Goal: Information Seeking & Learning: Check status

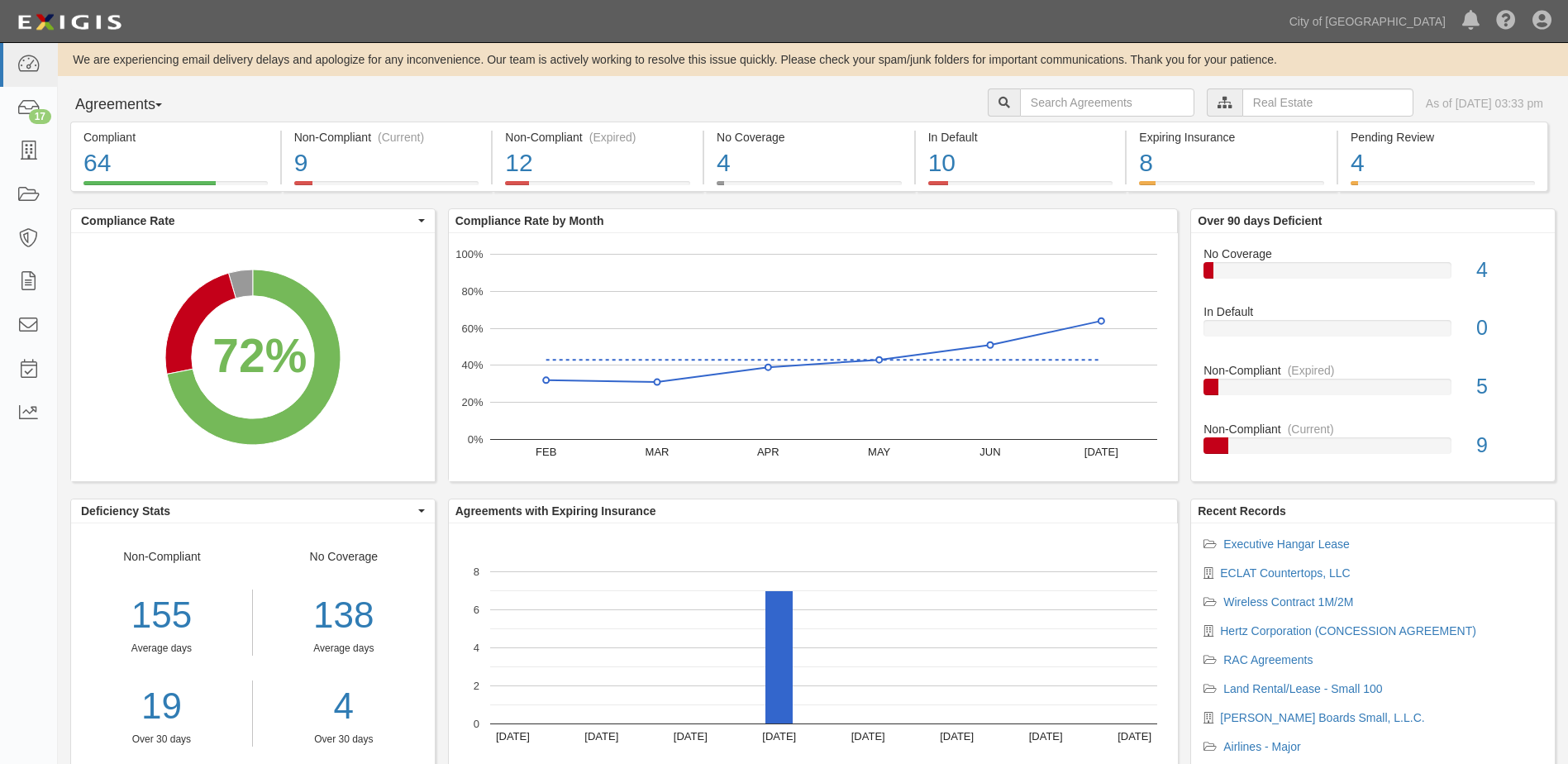
scroll to position [49, 0]
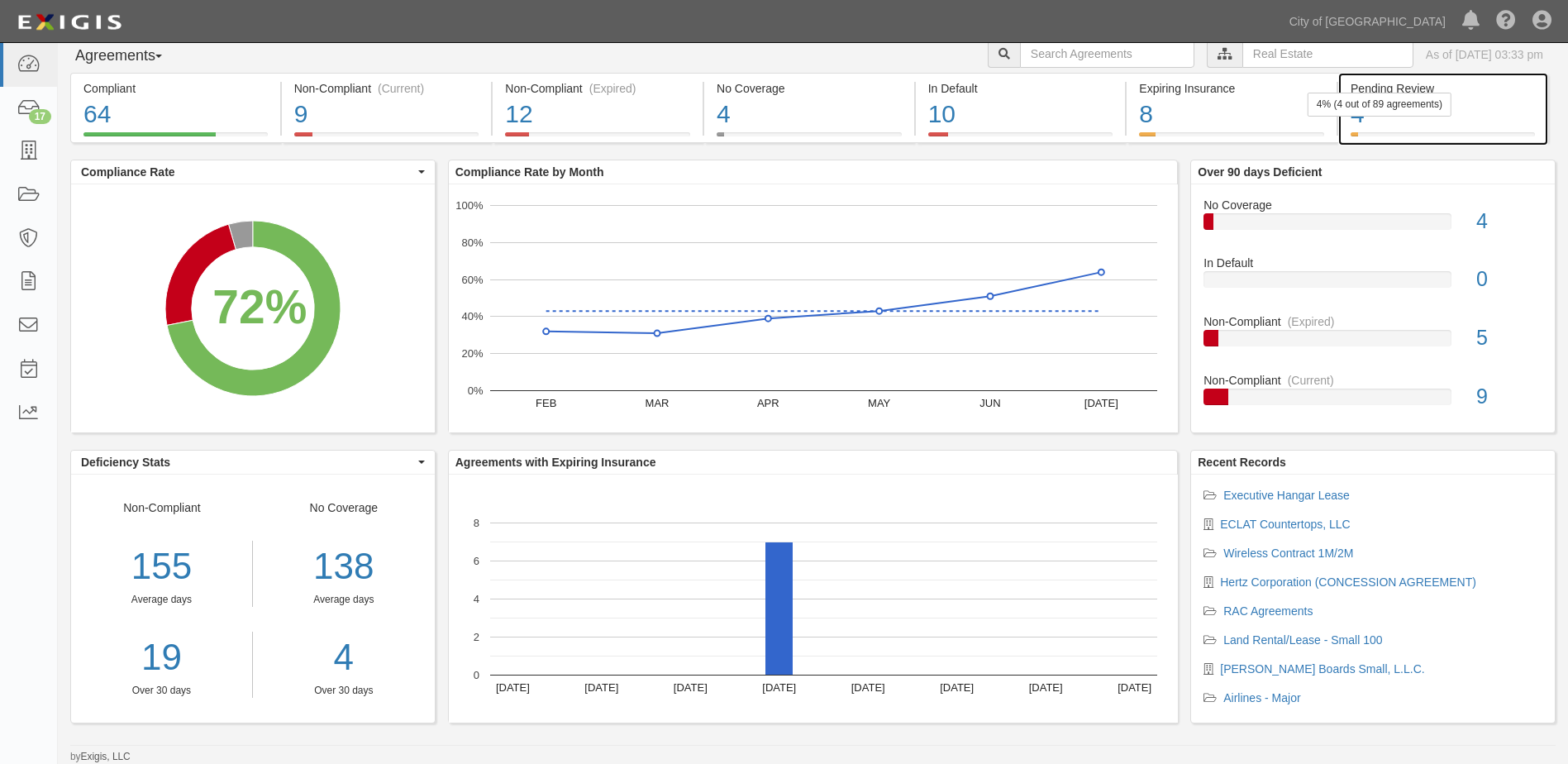
click at [1415, 124] on div "4" at bounding box center [1442, 114] width 184 height 35
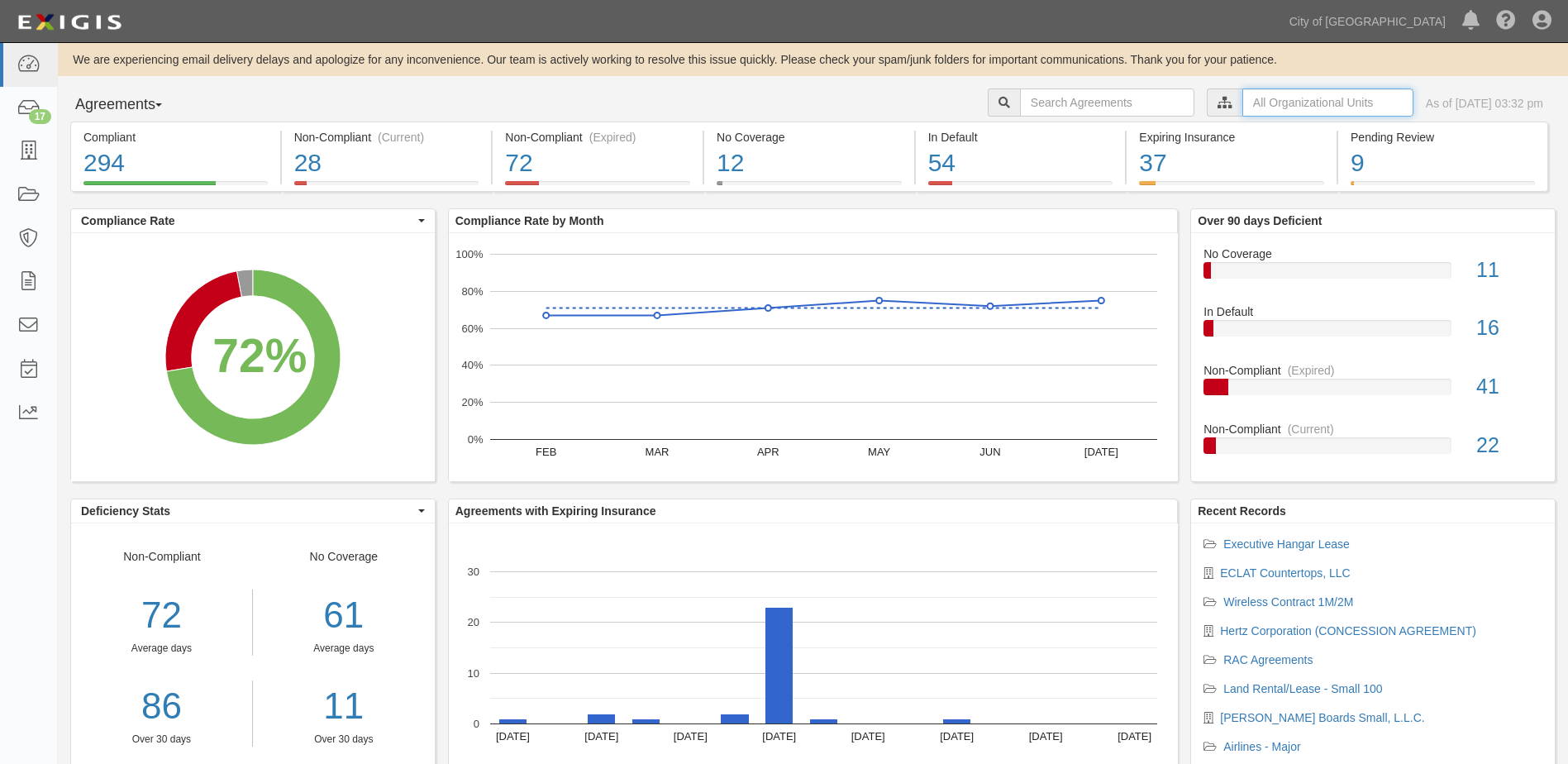
click at [1242, 98] on input "text" at bounding box center [1327, 102] width 172 height 28
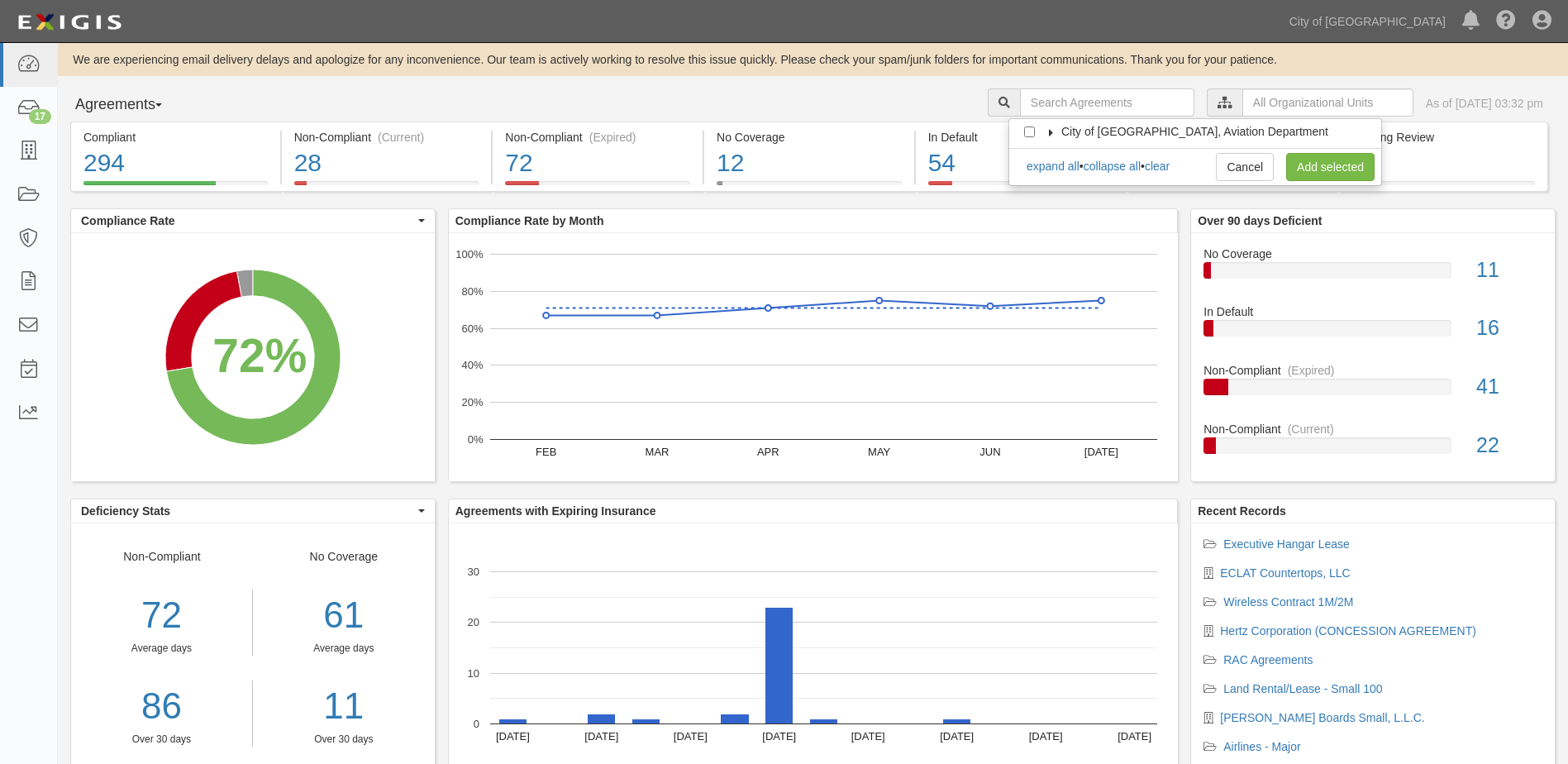
click at [1053, 134] on icon at bounding box center [1051, 133] width 12 height 8
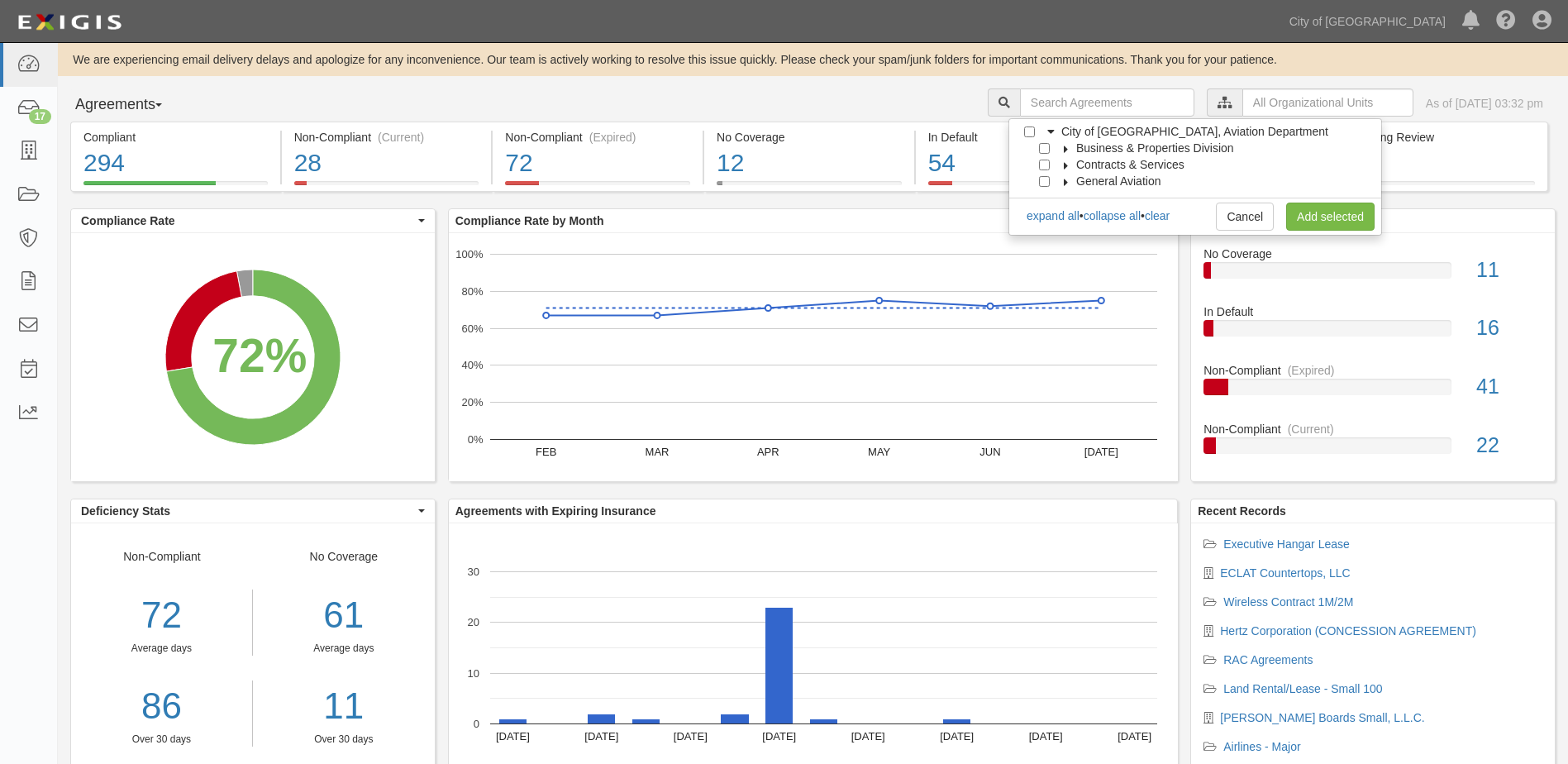
click at [1066, 149] on icon at bounding box center [1067, 150] width 12 height 8
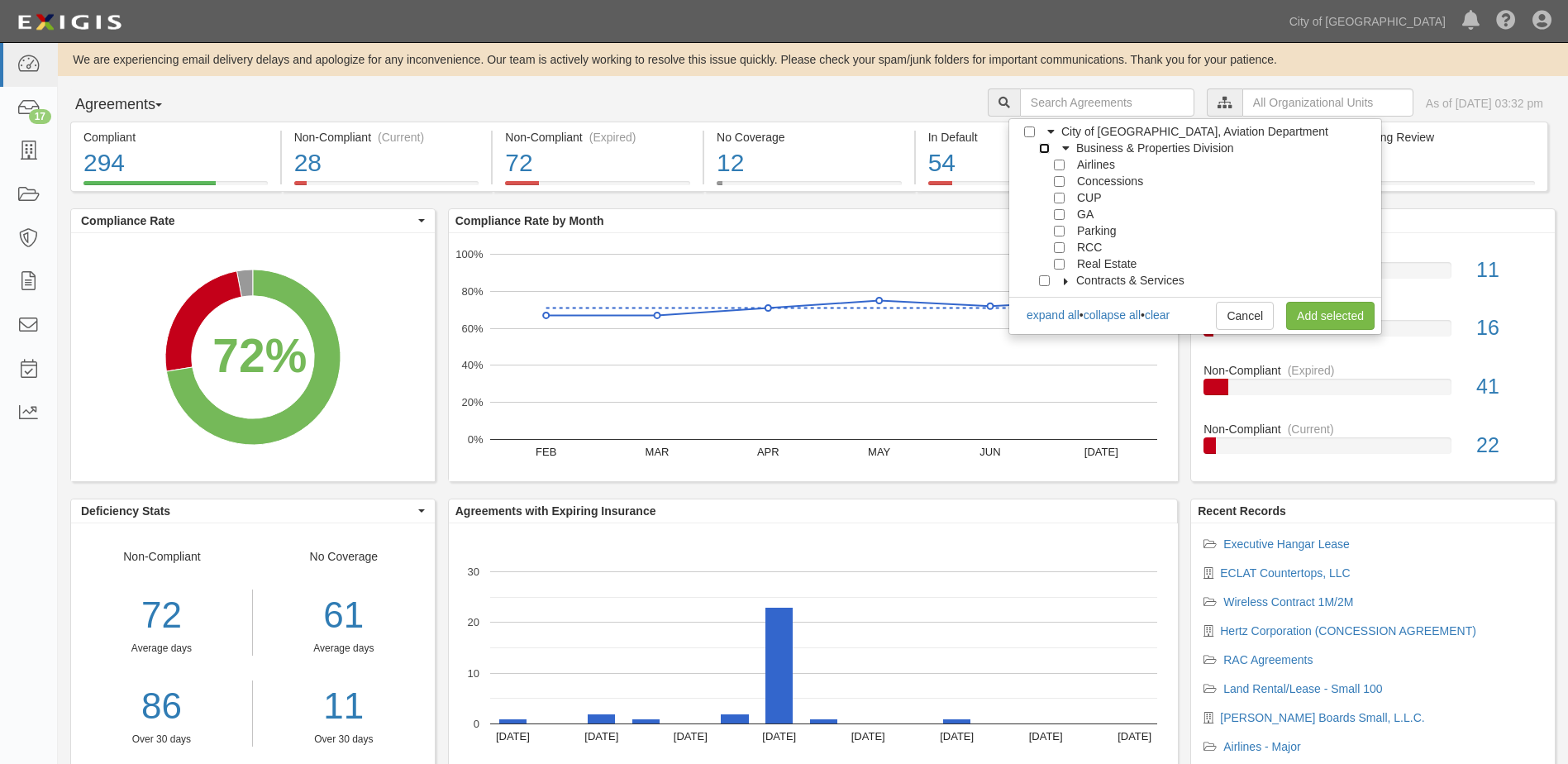
click at [1044, 146] on input "Business & Properties Division" at bounding box center [1044, 148] width 11 height 11
checkbox input "true"
click at [1060, 266] on input "Real Estate" at bounding box center [1059, 264] width 11 height 11
checkbox input "true"
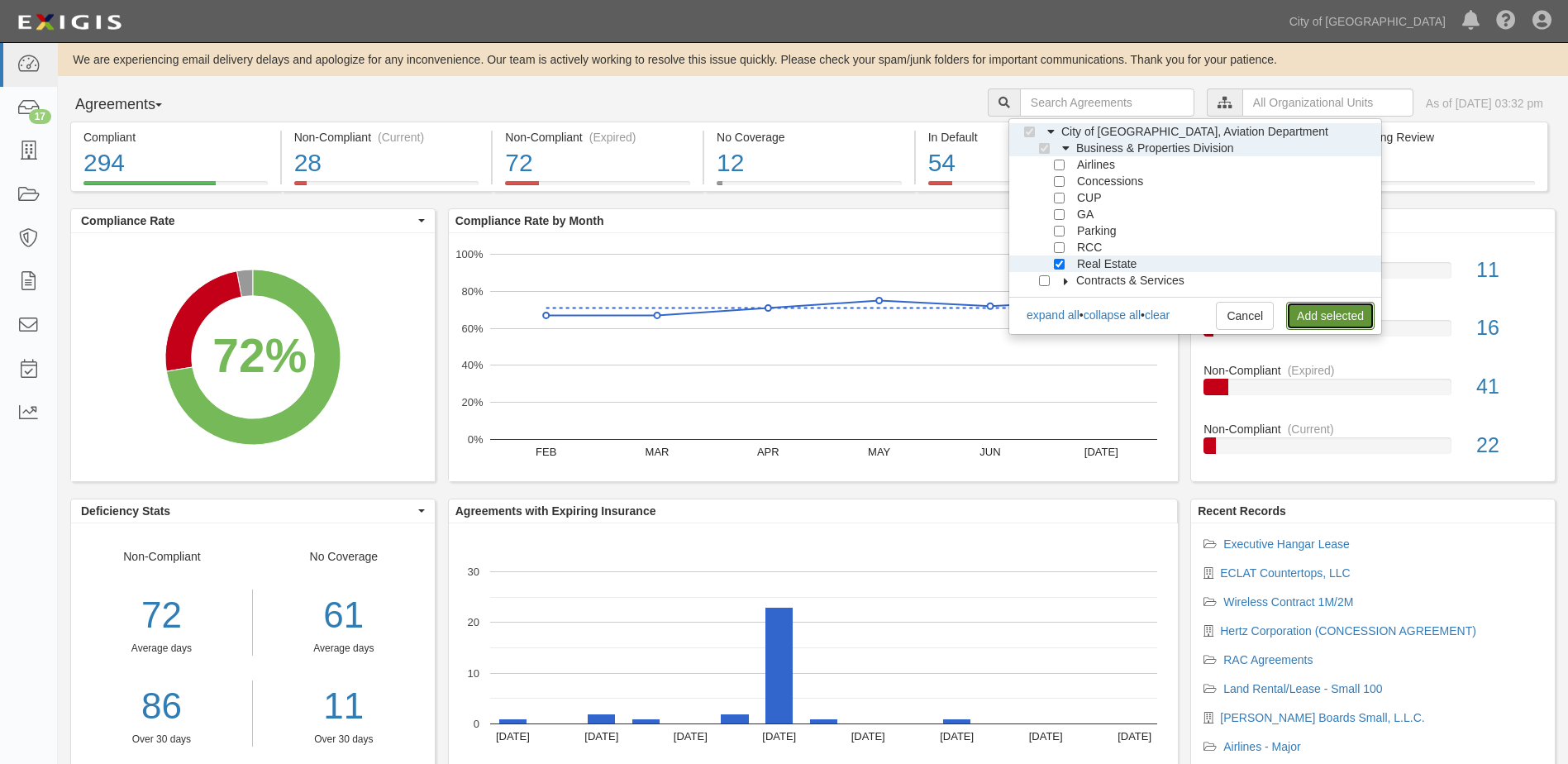
click at [1320, 313] on link "Add selected" at bounding box center [1330, 315] width 88 height 28
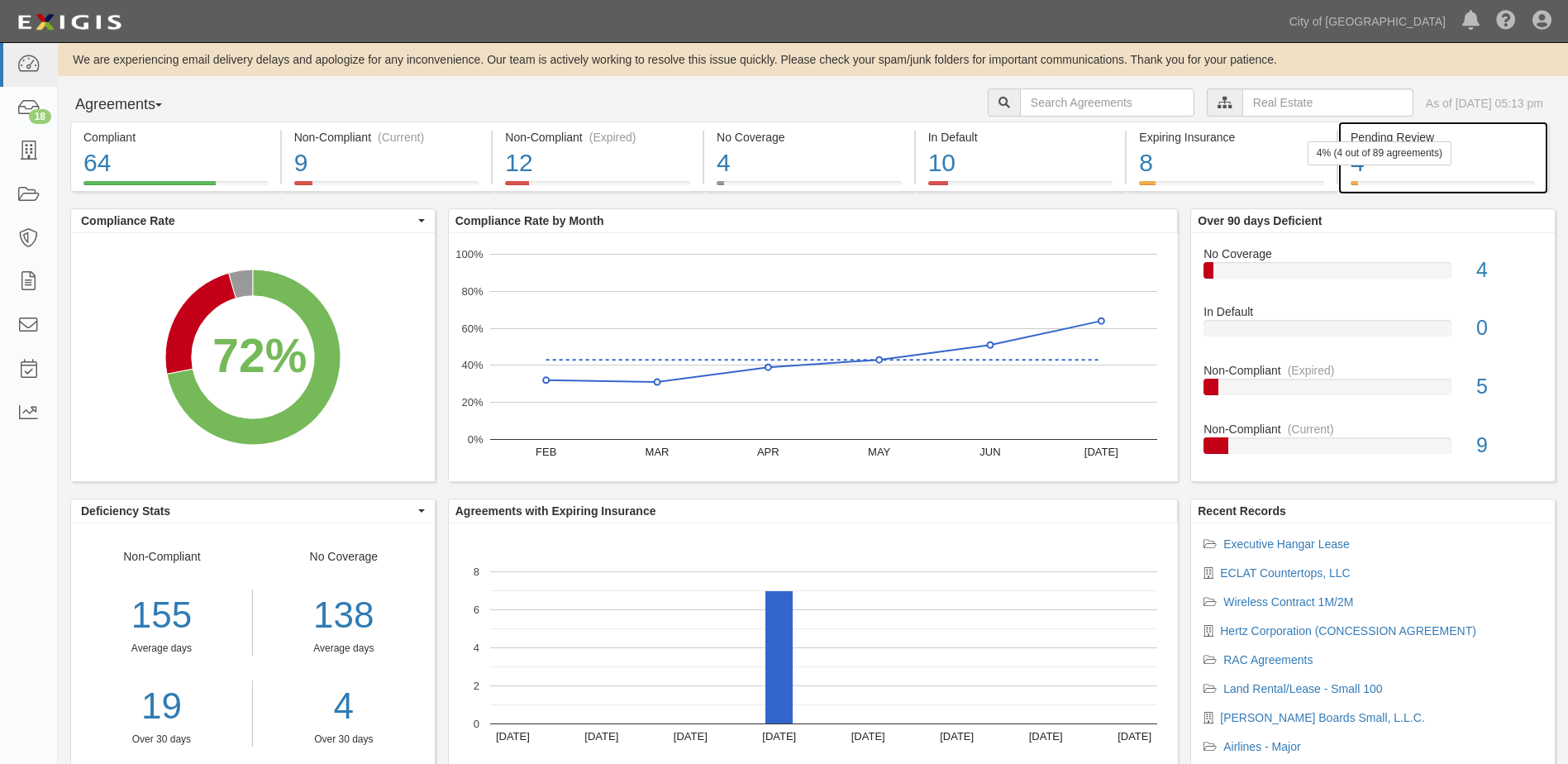
click at [1413, 164] on div "4% (4 out of 89 agreements)" at bounding box center [1380, 152] width 144 height 24
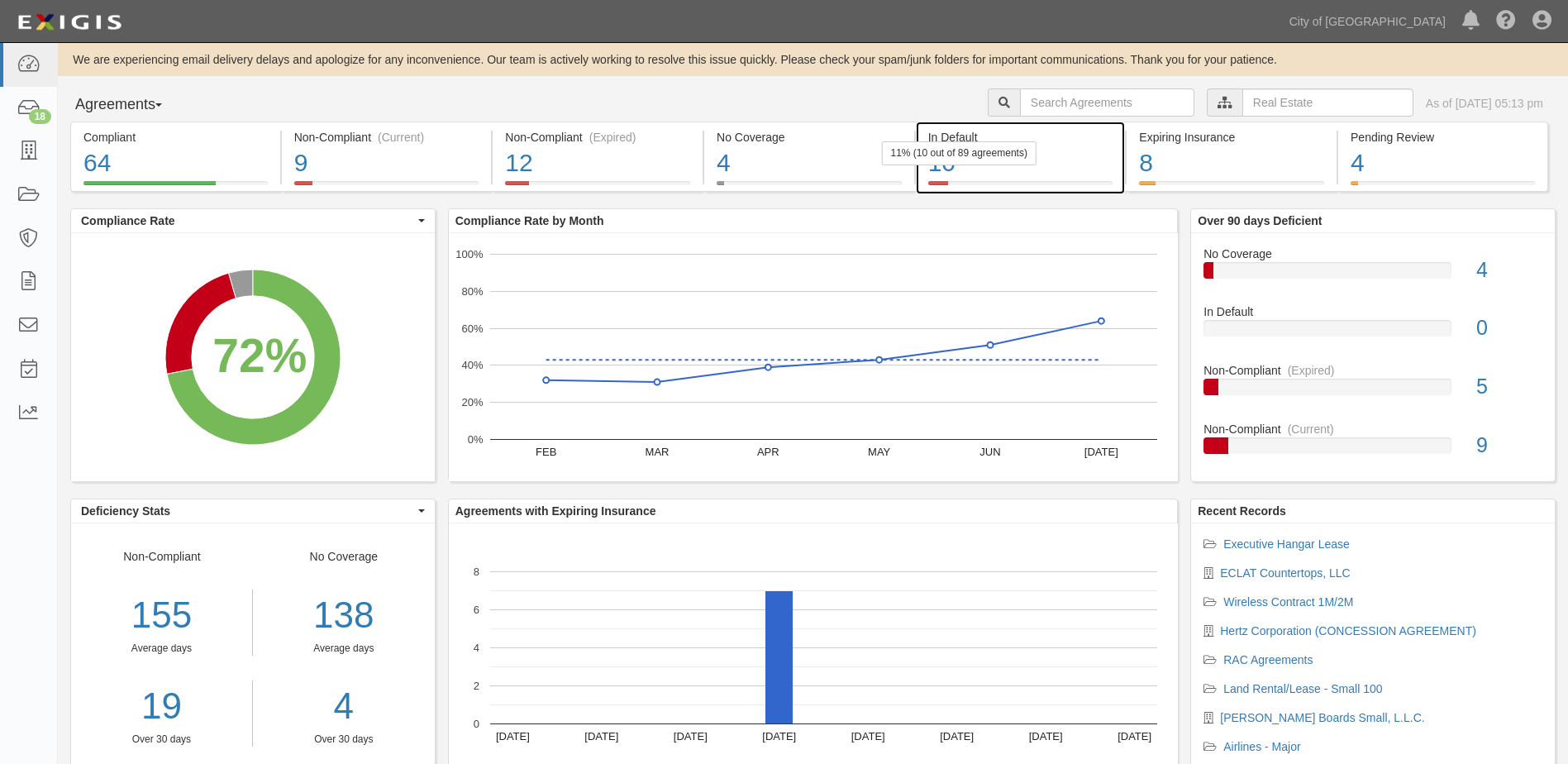
click at [1020, 158] on div "11% (10 out of 89 agreements)" at bounding box center [957, 152] width 154 height 24
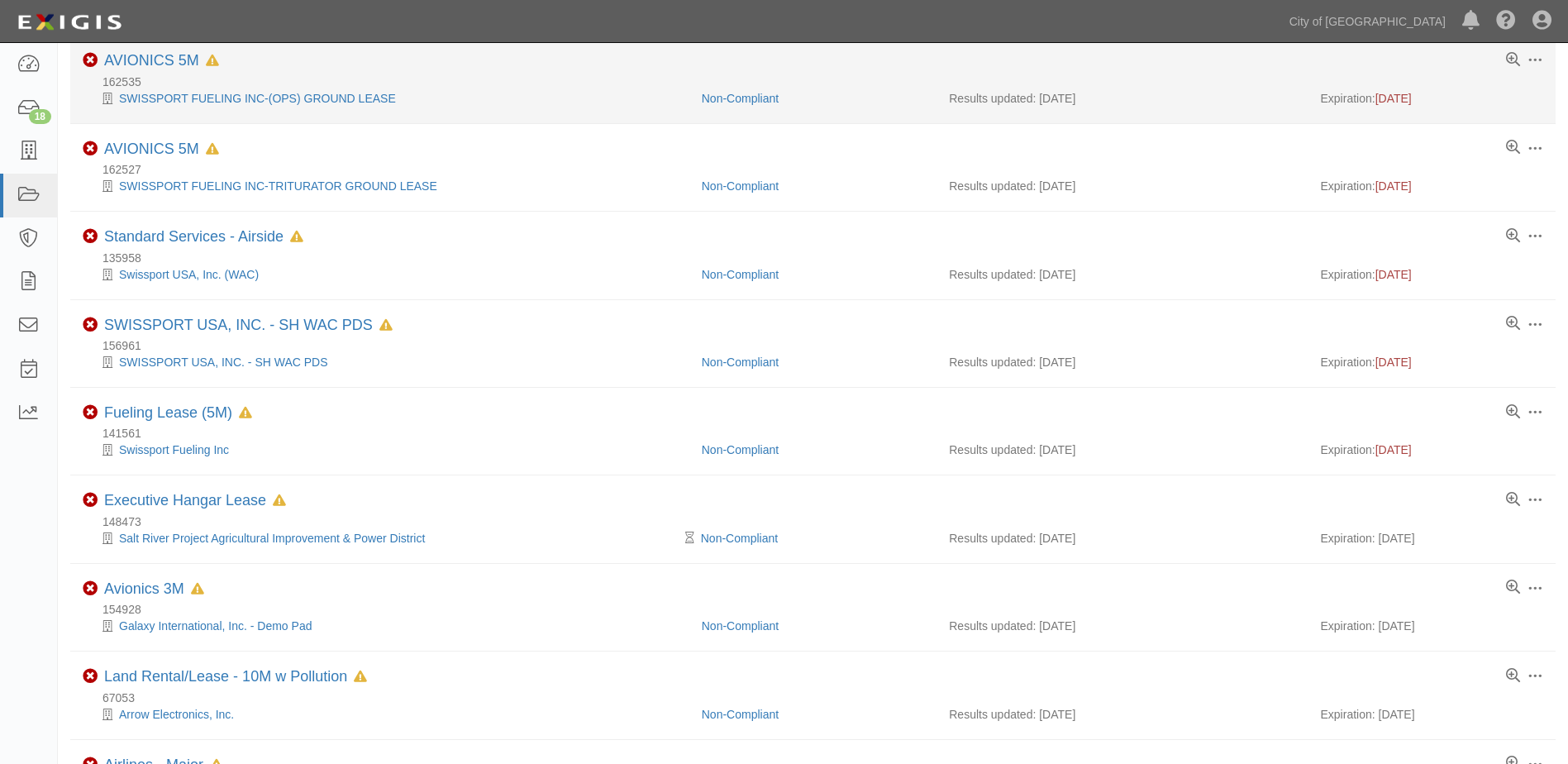
scroll to position [248, 0]
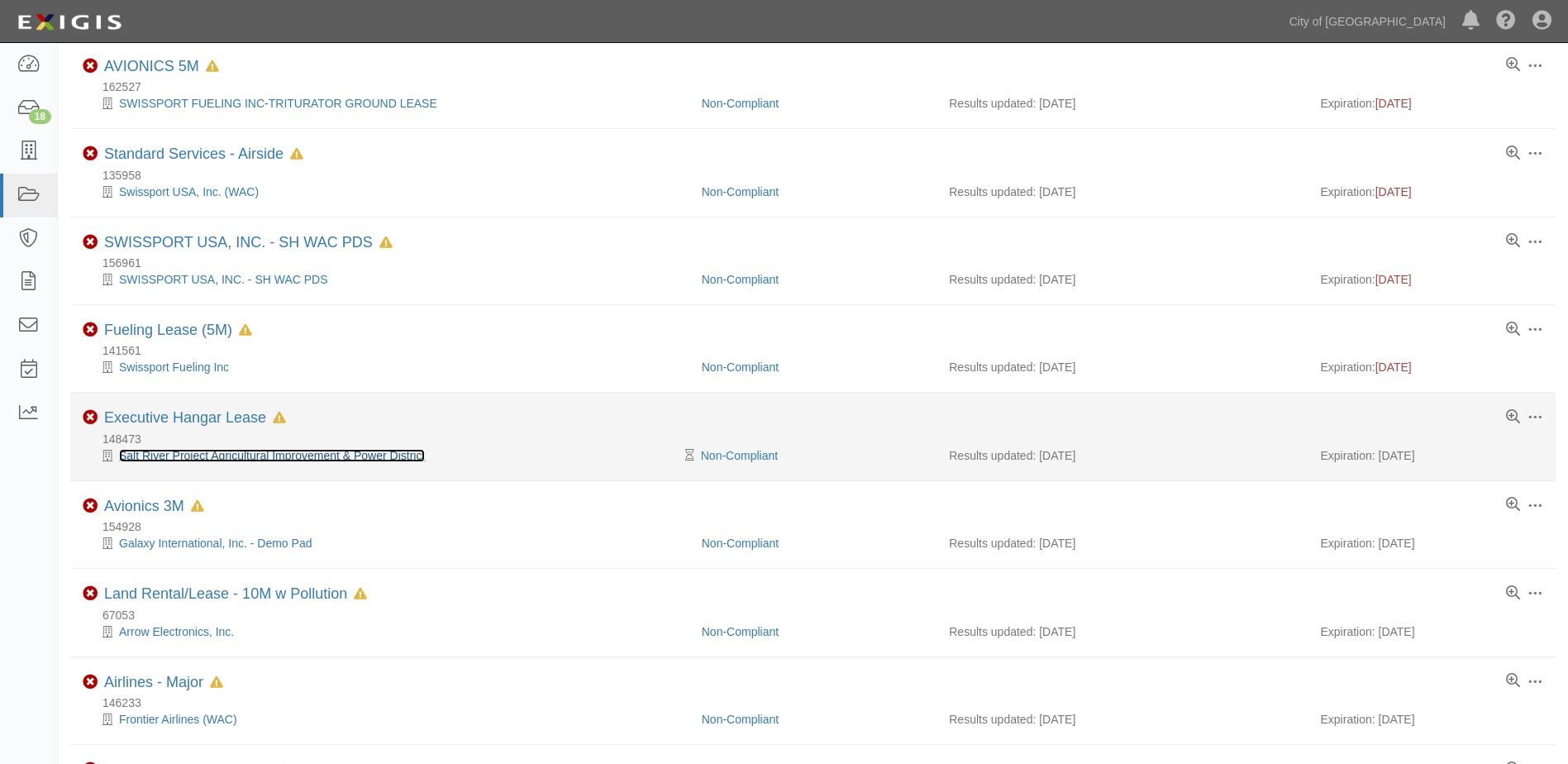
click at [335, 459] on link "Salt River Project Agricultural Improvement & Power District" at bounding box center [271, 455] width 306 height 13
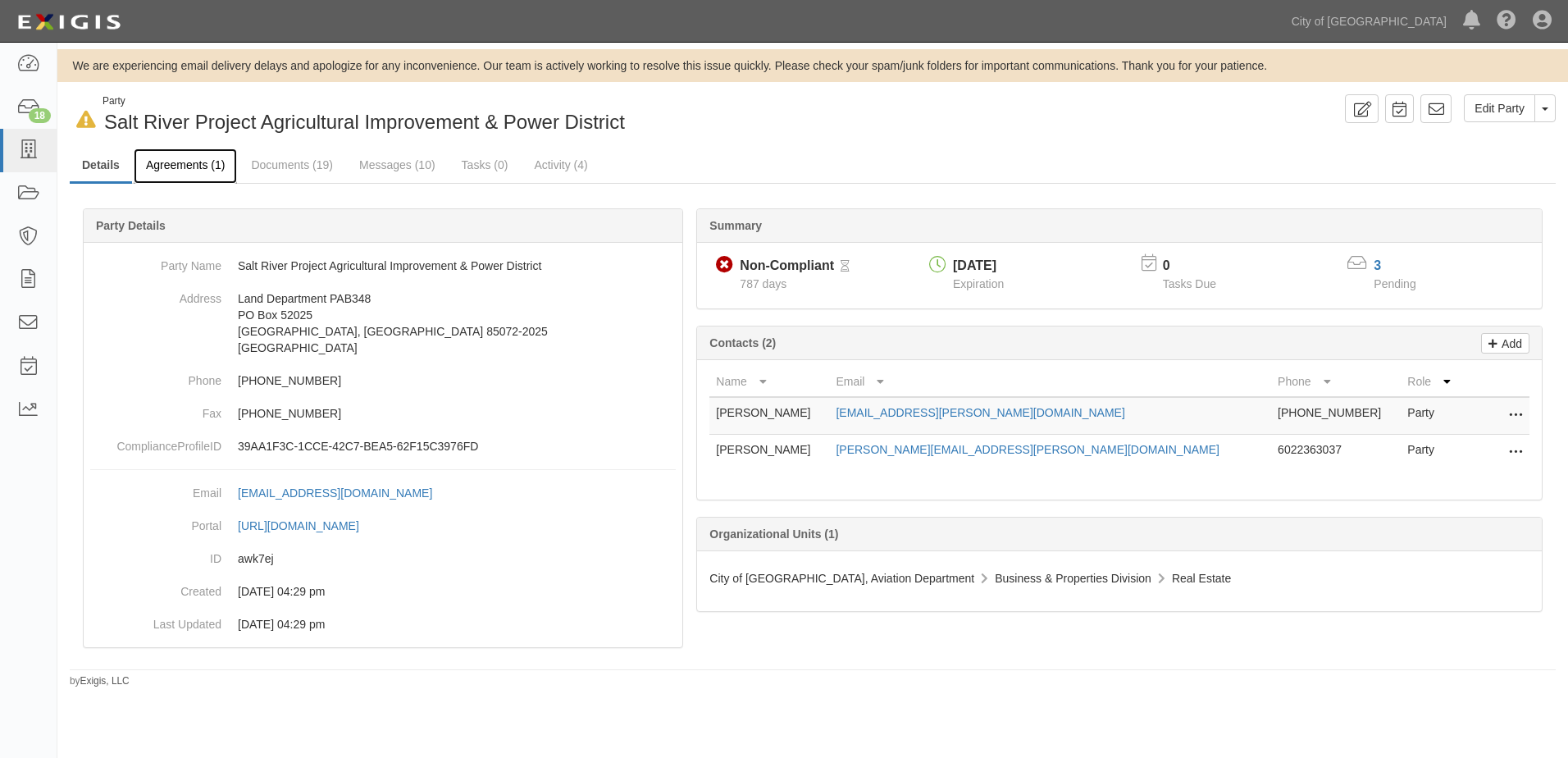
click at [201, 176] on link "Agreements (1)" at bounding box center [185, 165] width 104 height 35
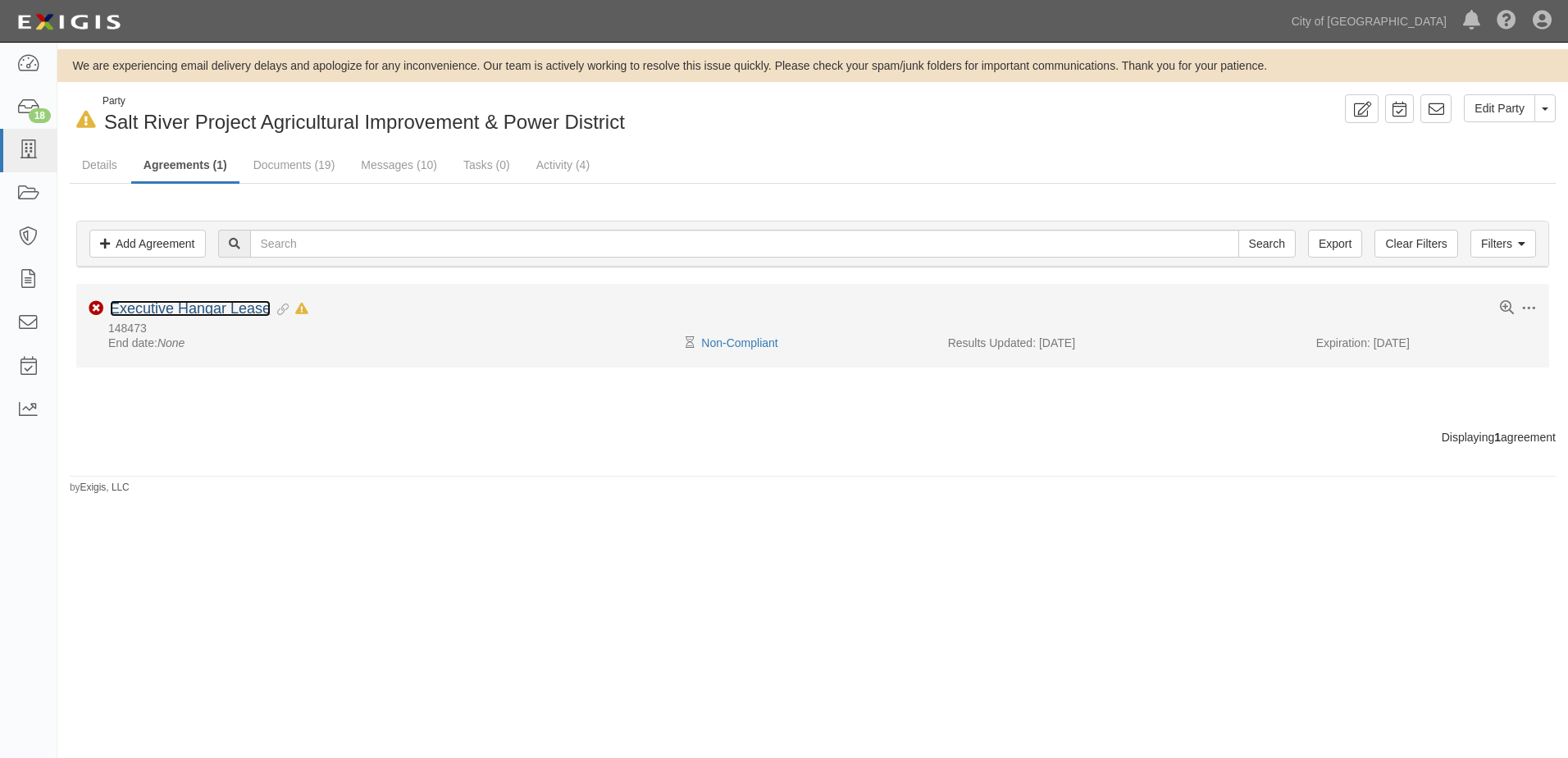
click at [188, 313] on link "Executive Hangar Lease" at bounding box center [190, 308] width 161 height 16
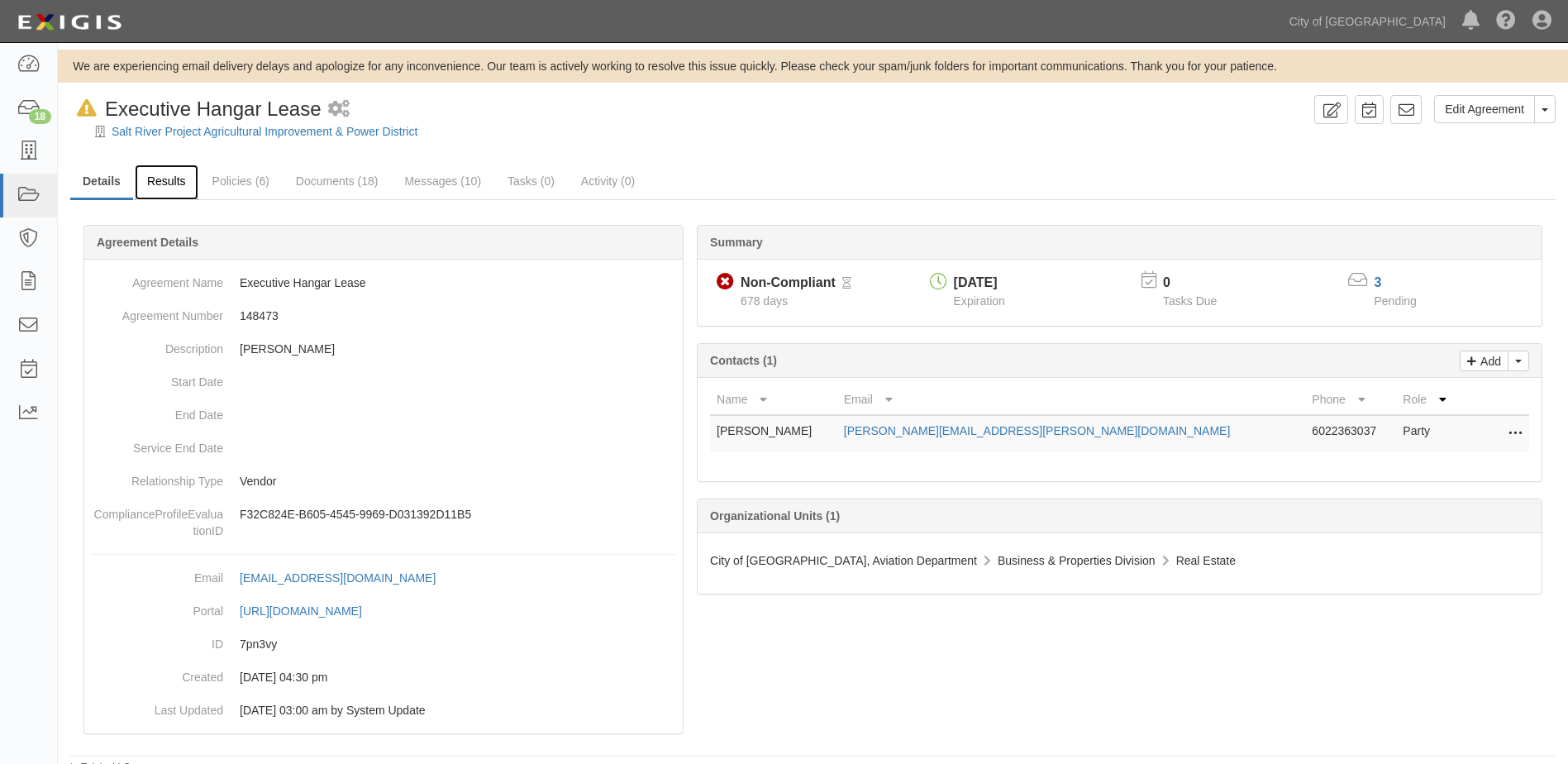
click at [183, 182] on link "Results" at bounding box center [167, 182] width 63 height 35
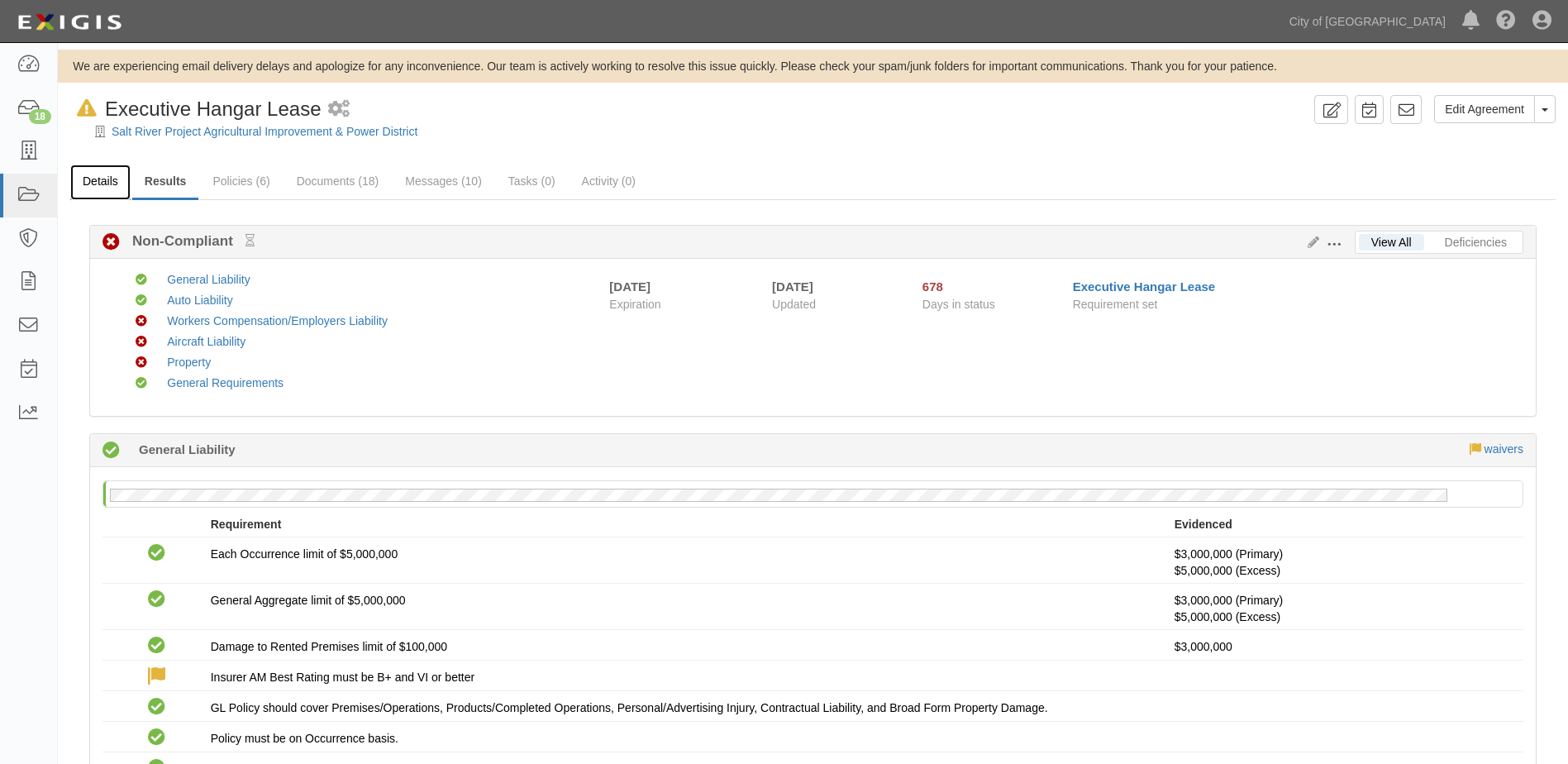
click at [113, 194] on link "Details" at bounding box center [100, 182] width 60 height 35
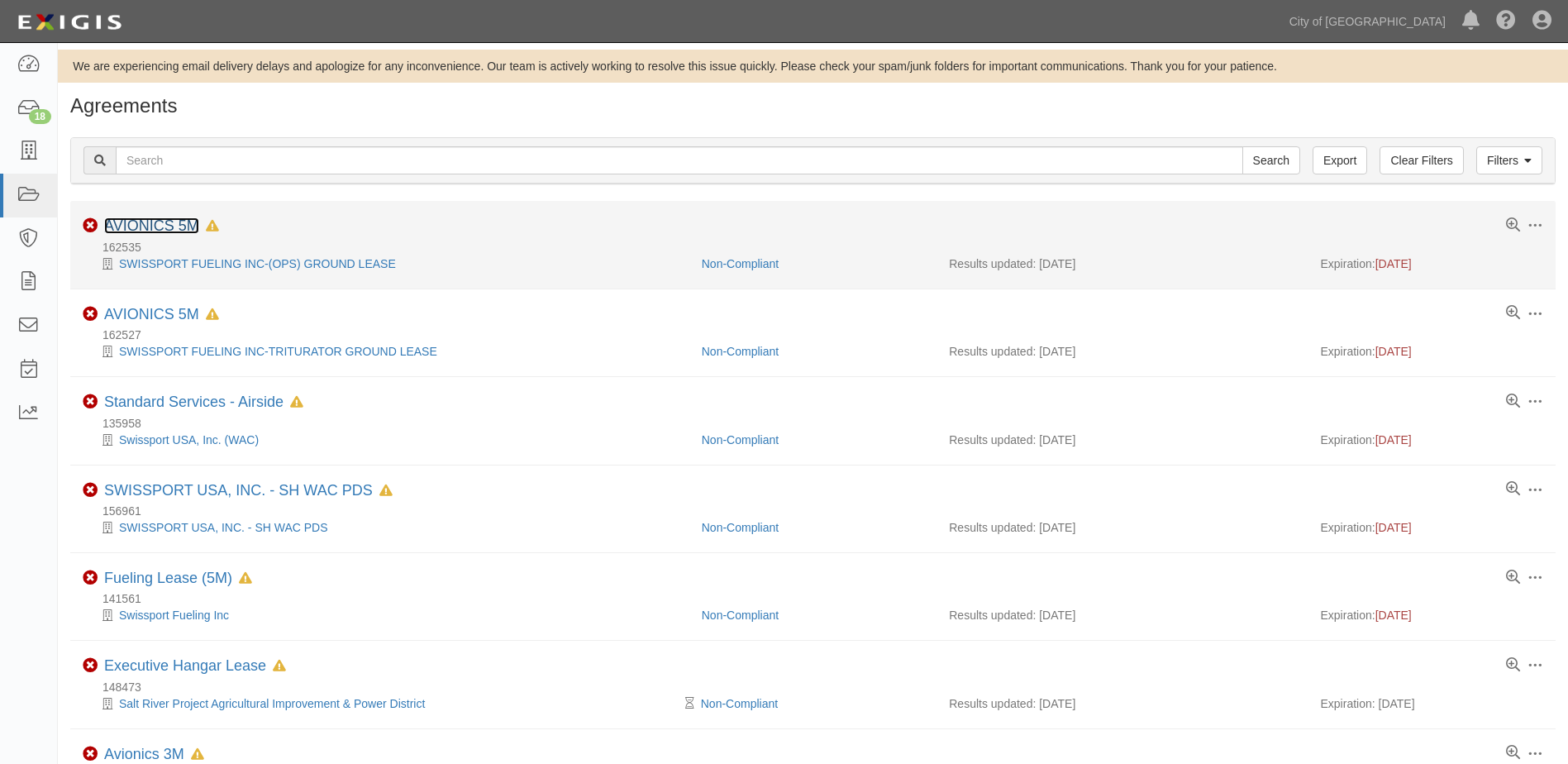
click at [159, 232] on link "AVIONICS 5M" at bounding box center [151, 225] width 95 height 16
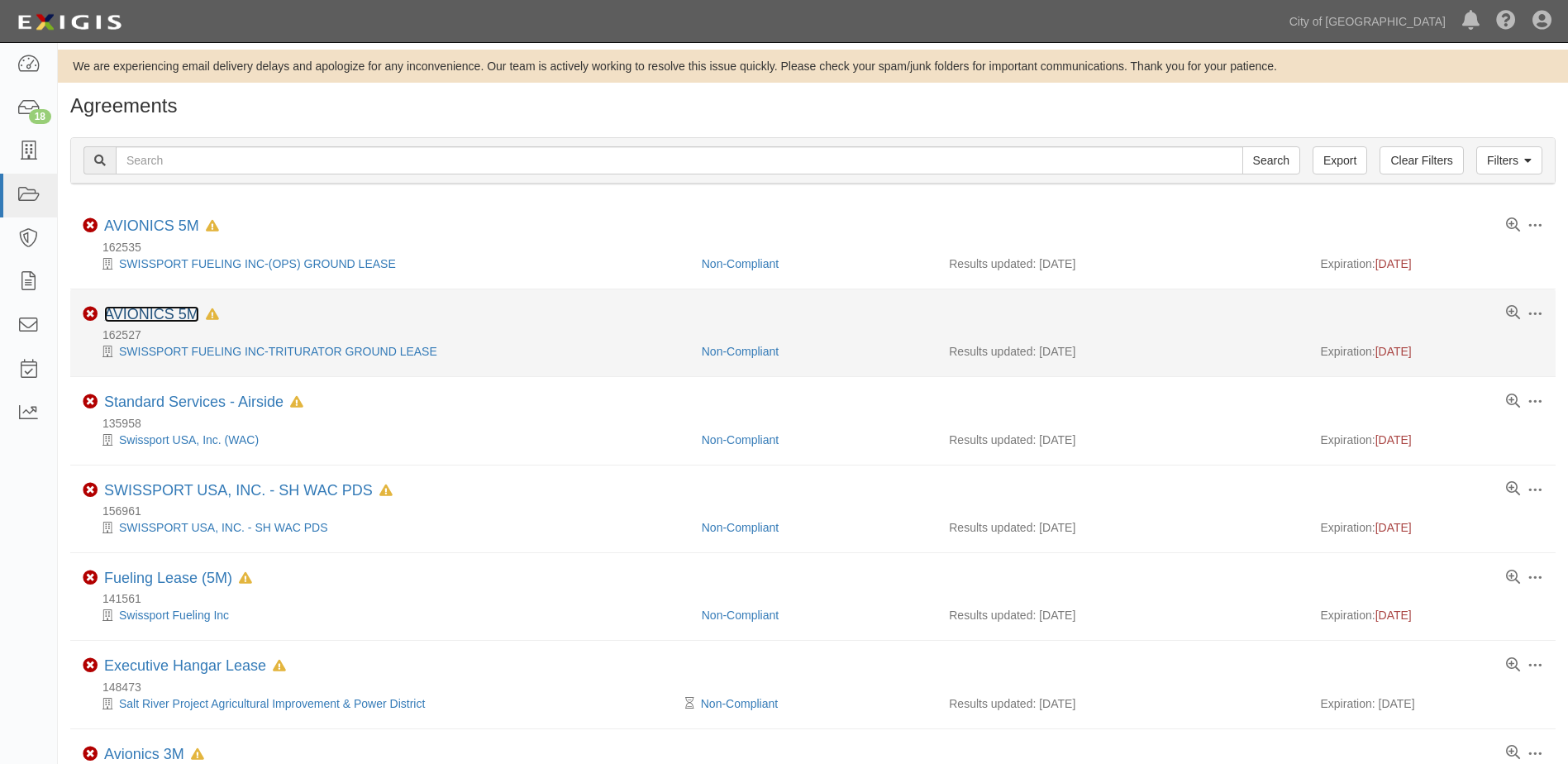
click at [135, 317] on link "AVIONICS 5M" at bounding box center [151, 313] width 95 height 16
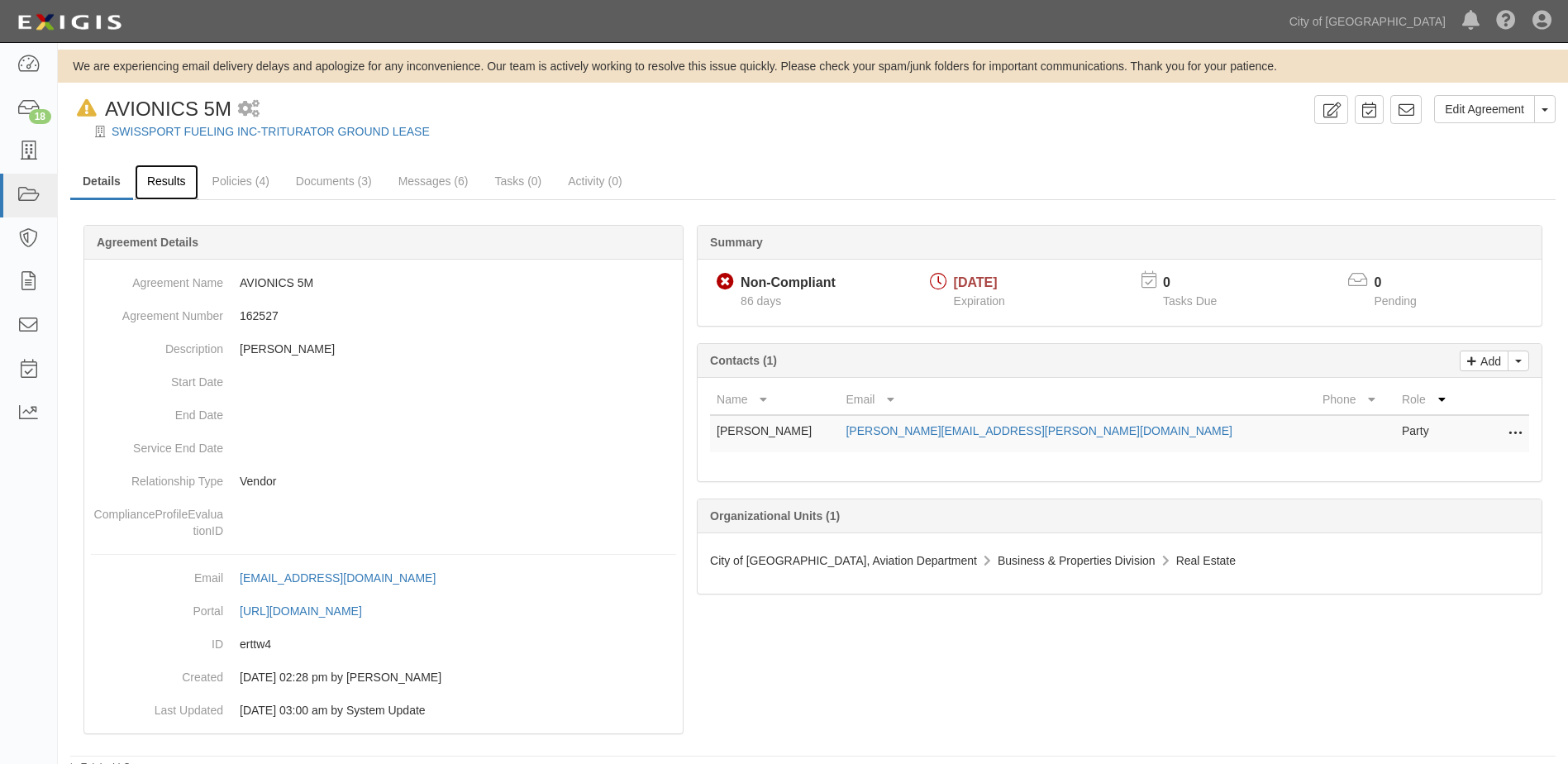
click at [169, 193] on link "Results" at bounding box center [167, 182] width 63 height 35
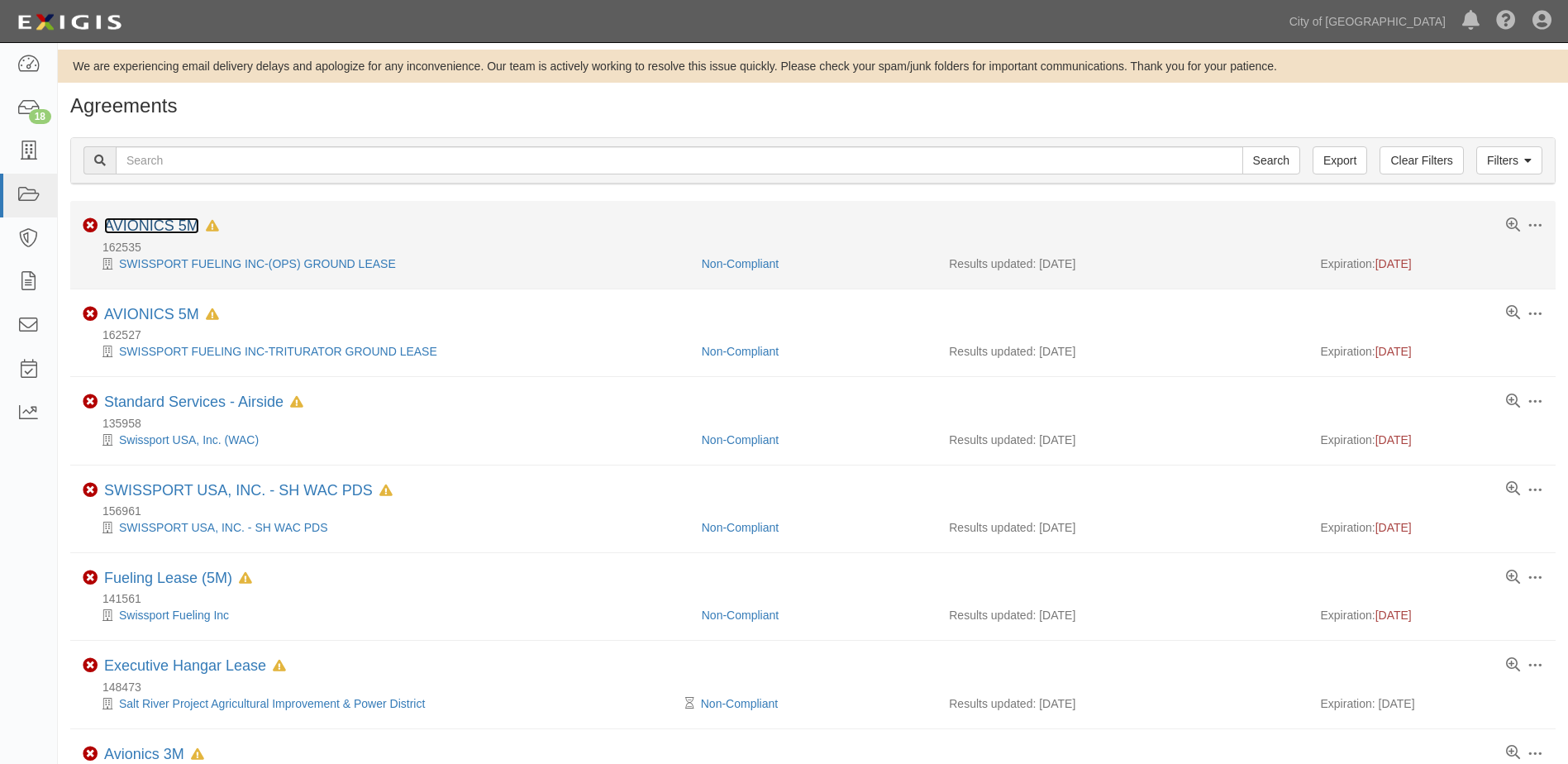
click at [161, 224] on link "AVIONICS 5M" at bounding box center [151, 225] width 95 height 16
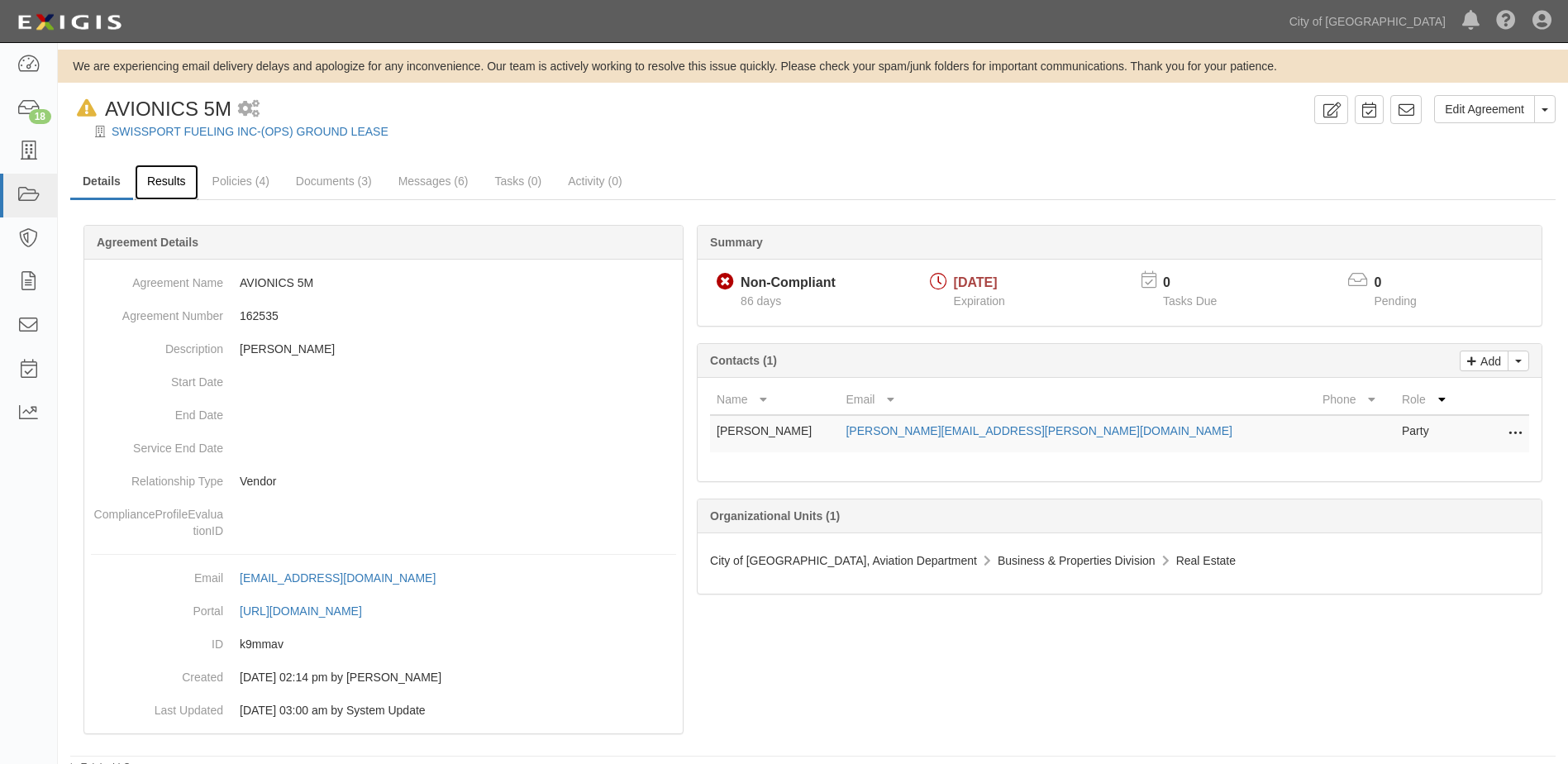
click at [171, 179] on link "Results" at bounding box center [167, 182] width 63 height 35
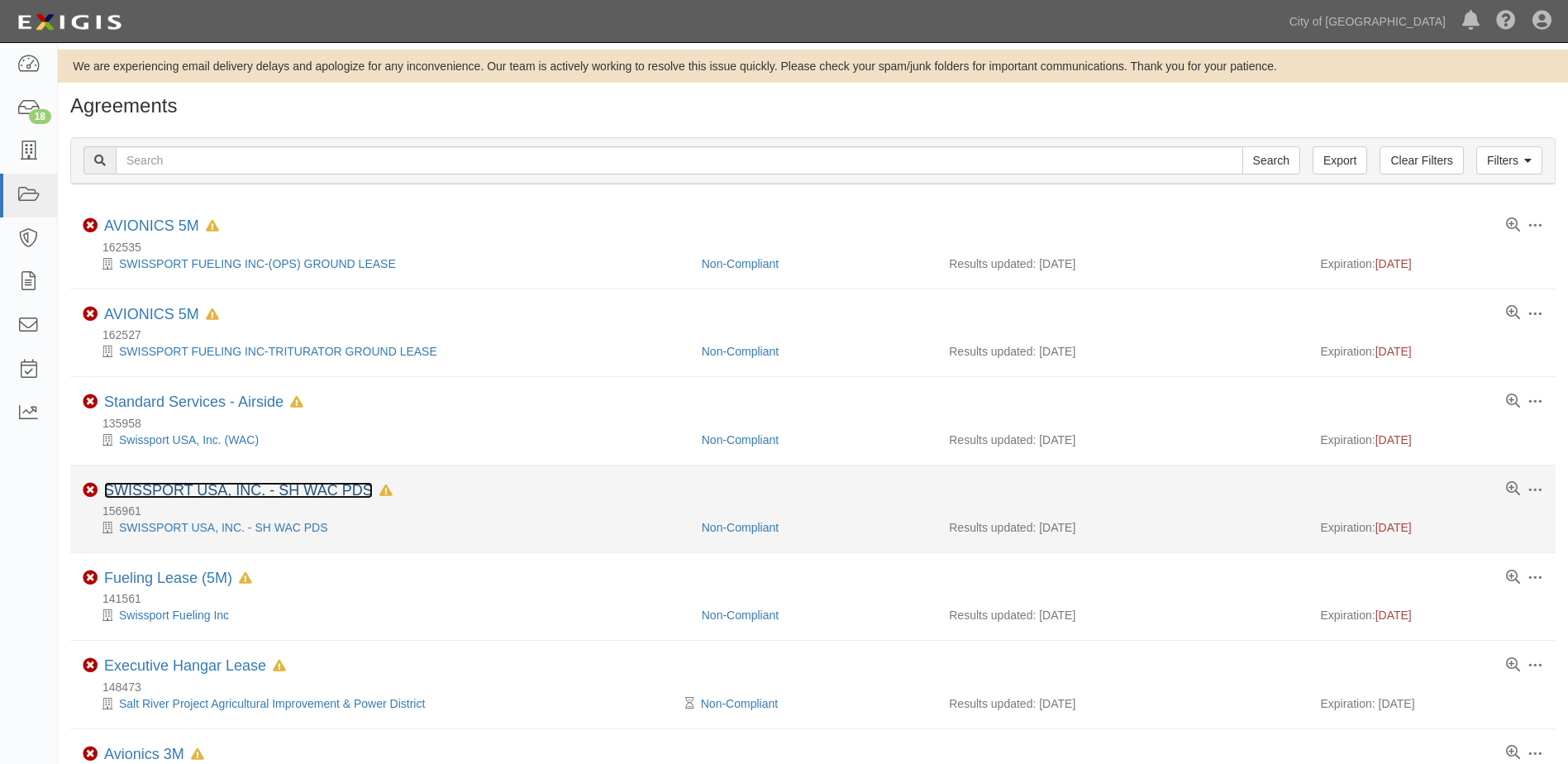
click at [214, 490] on link "SWISSPORT USA, INC. - SH WAC PDS" at bounding box center [239, 490] width 268 height 16
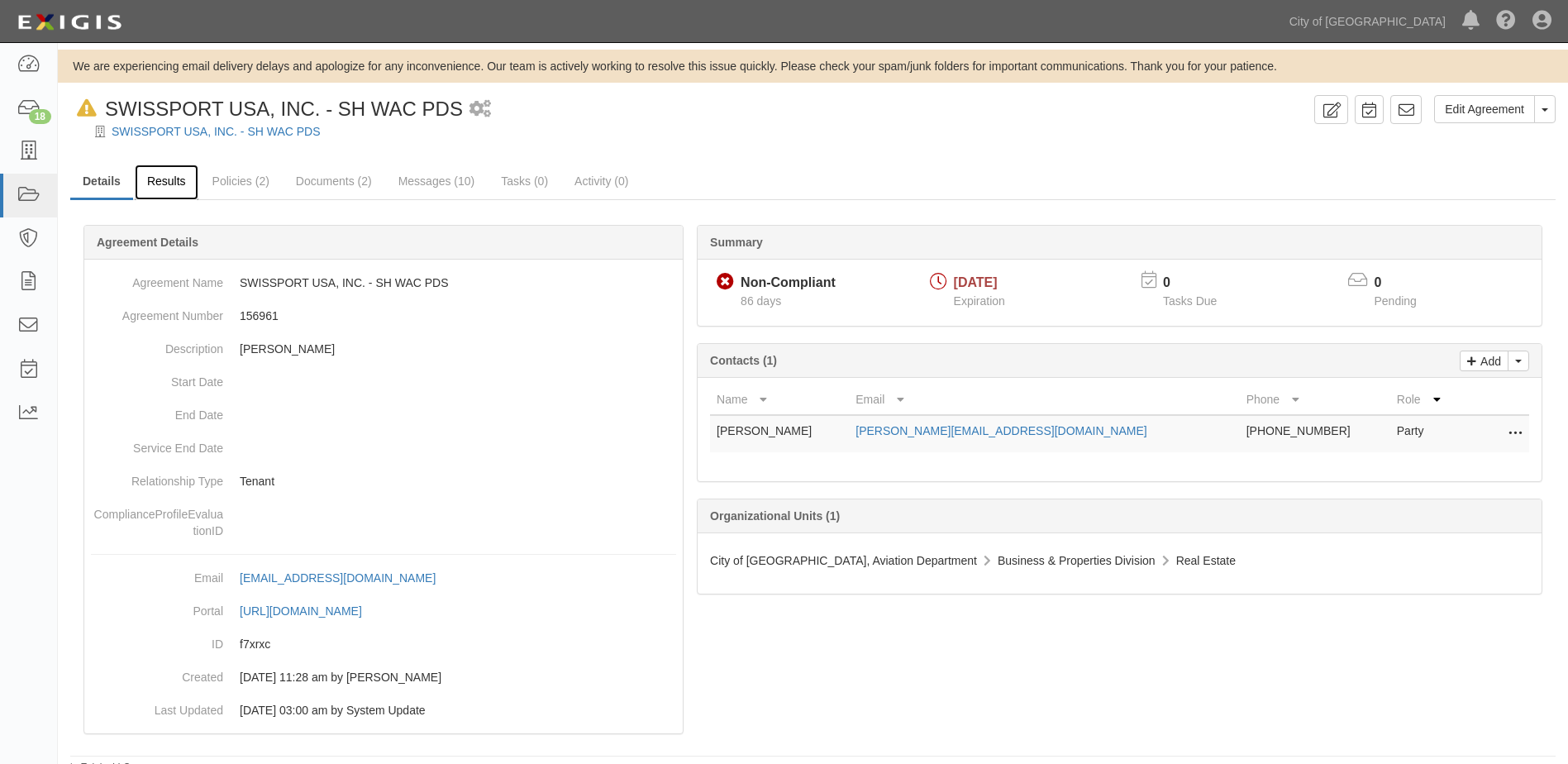
click at [164, 183] on link "Results" at bounding box center [167, 182] width 63 height 35
